Goal: Task Accomplishment & Management: Manage account settings

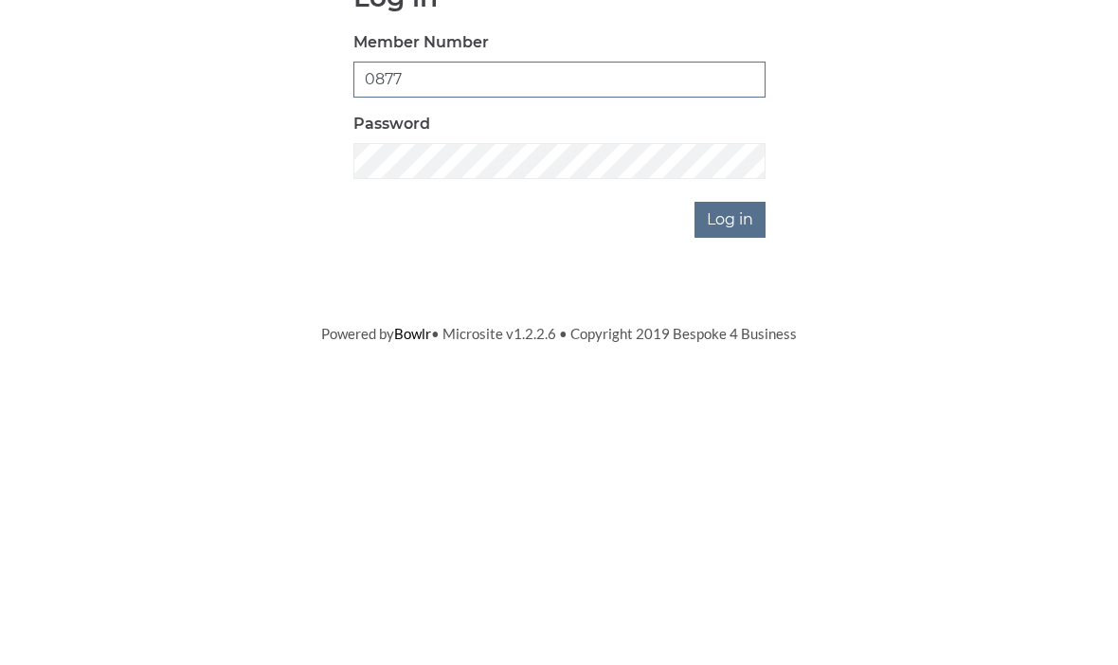
type input "0877"
click at [760, 434] on input "Log in" at bounding box center [729, 452] width 71 height 36
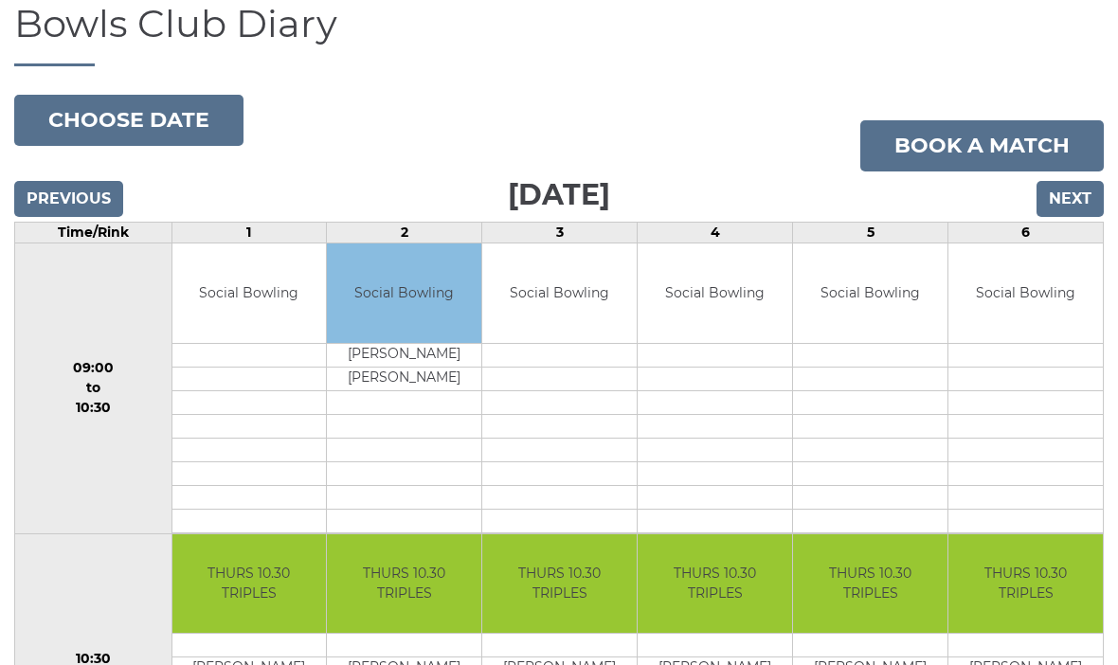
scroll to position [137, 0]
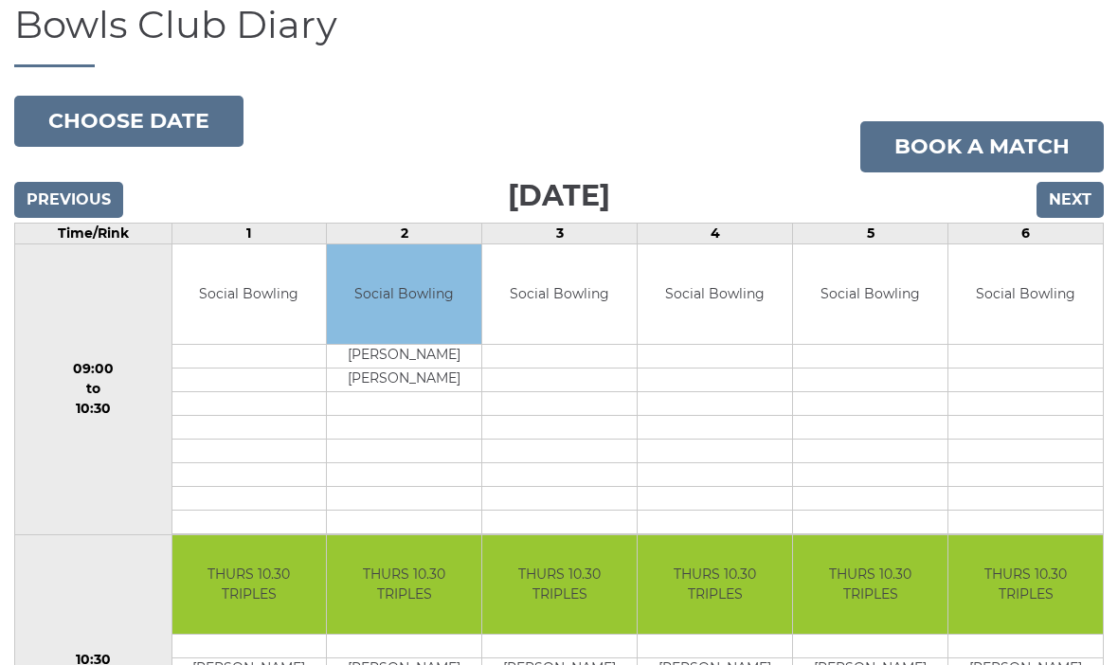
click at [104, 218] on input "Previous" at bounding box center [68, 200] width 109 height 36
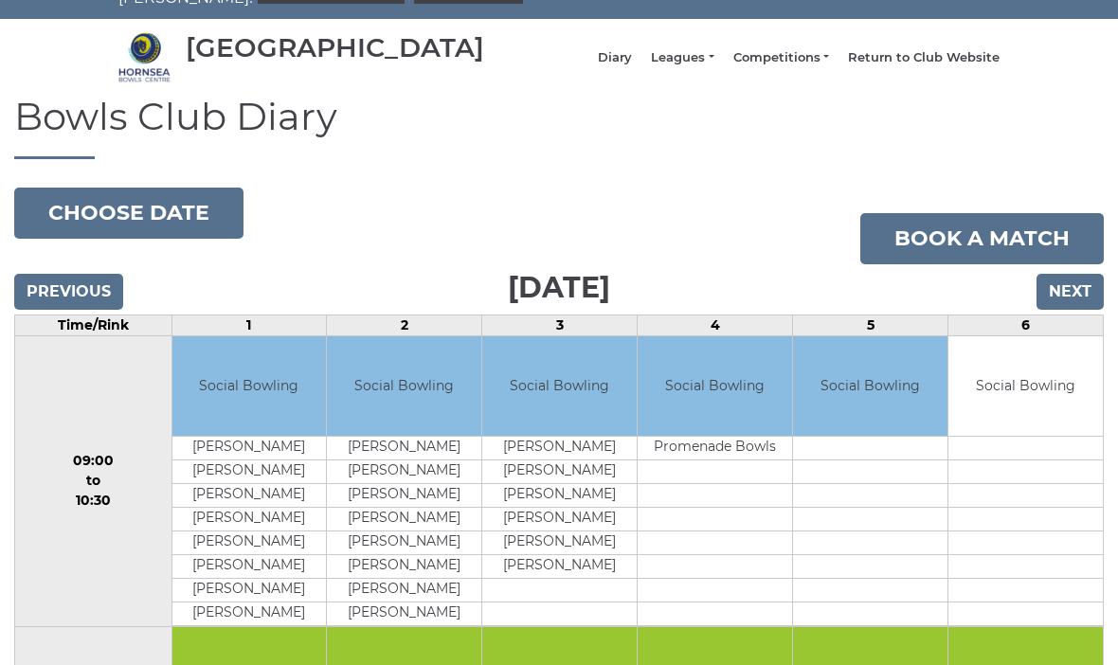
scroll to position [35, 0]
